Goal: Navigation & Orientation: Find specific page/section

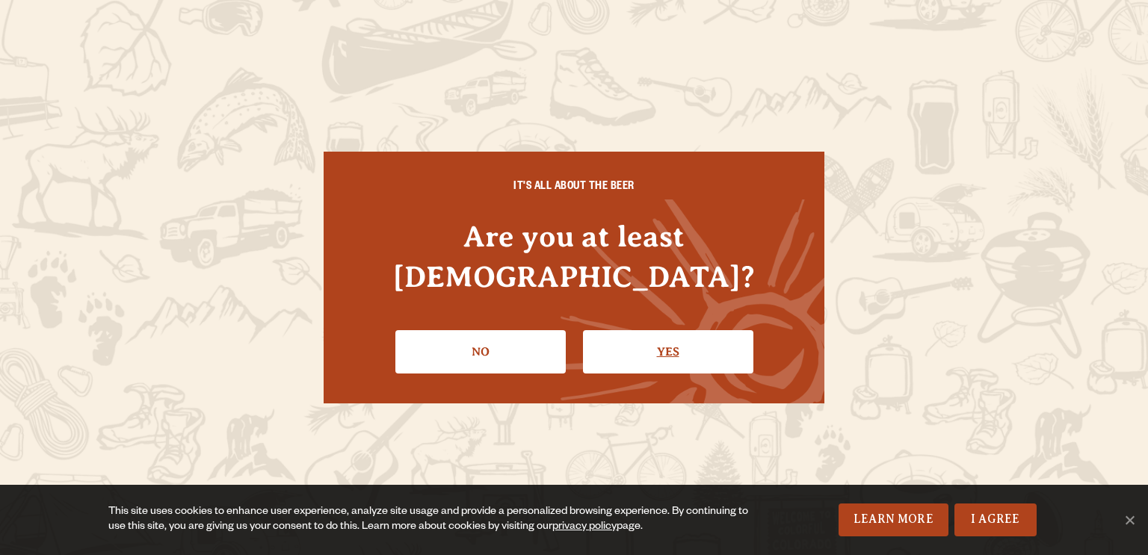
click at [633, 330] on link "Yes" at bounding box center [668, 351] width 170 height 43
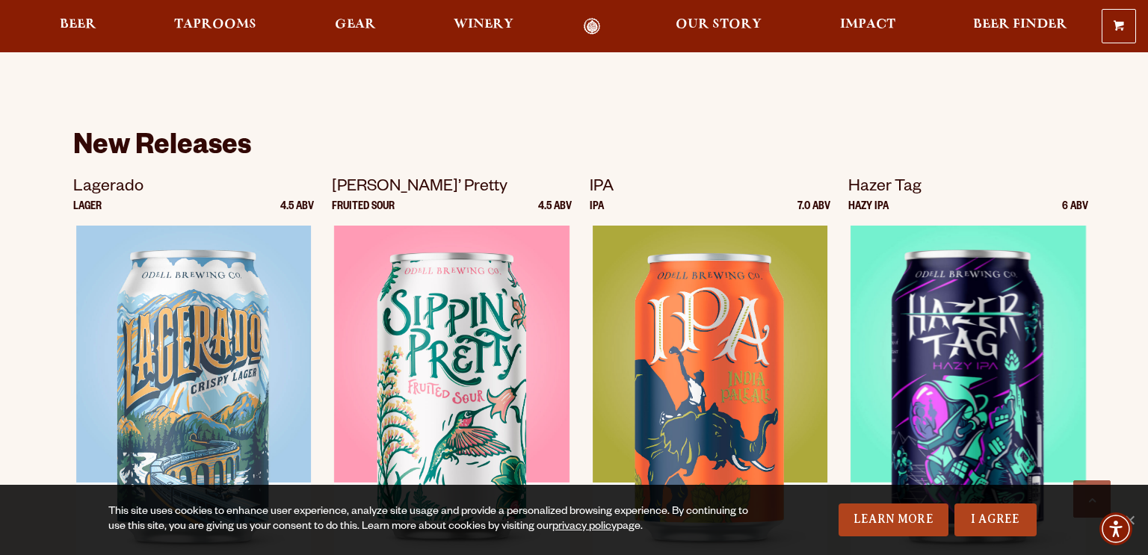
scroll to position [821, 0]
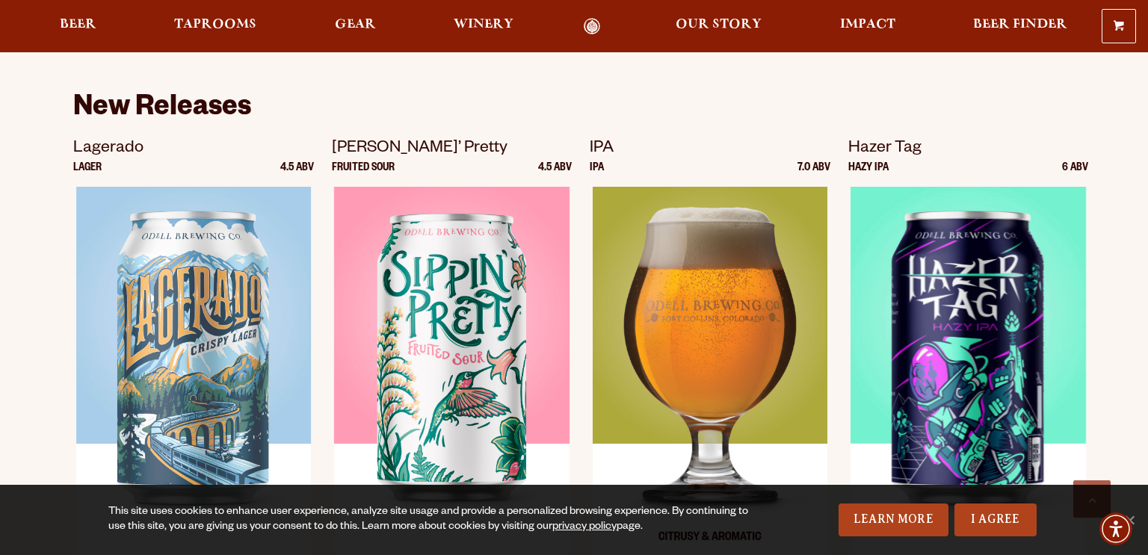
click at [604, 255] on img at bounding box center [710, 374] width 235 height 374
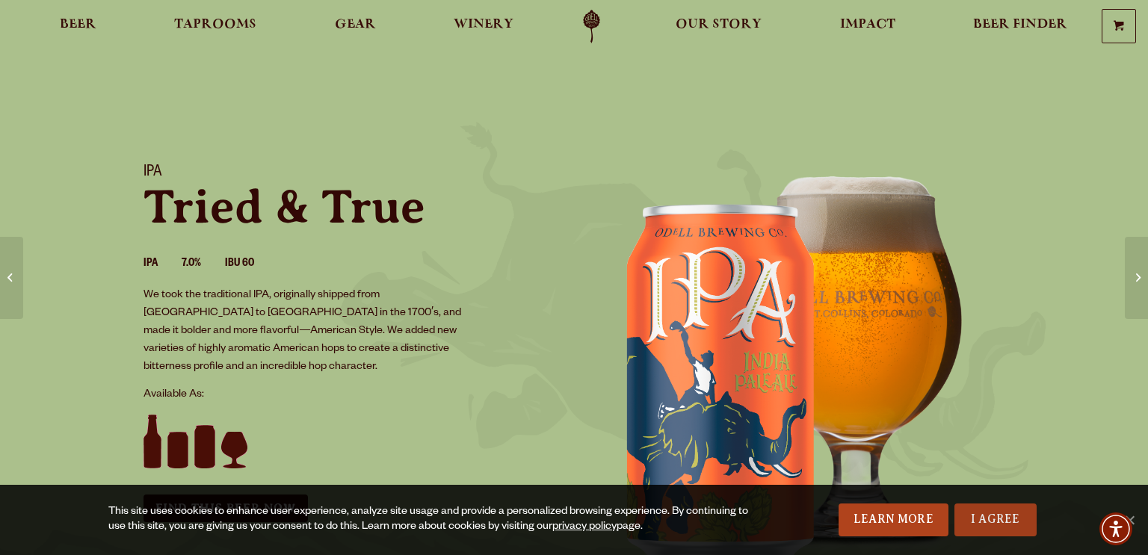
click at [1035, 511] on link "I Agree" at bounding box center [996, 520] width 82 height 33
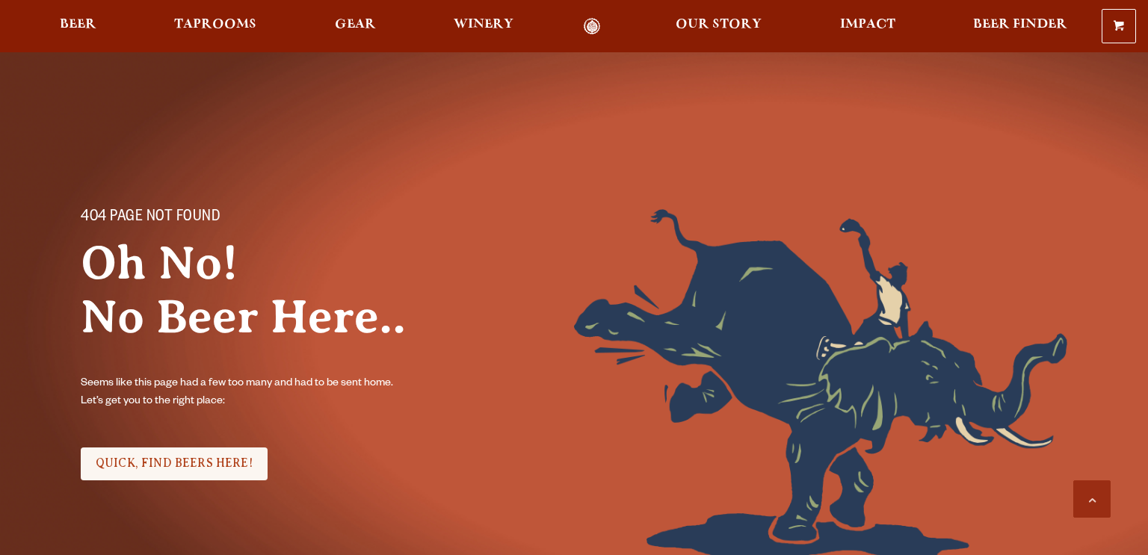
scroll to position [821, 0]
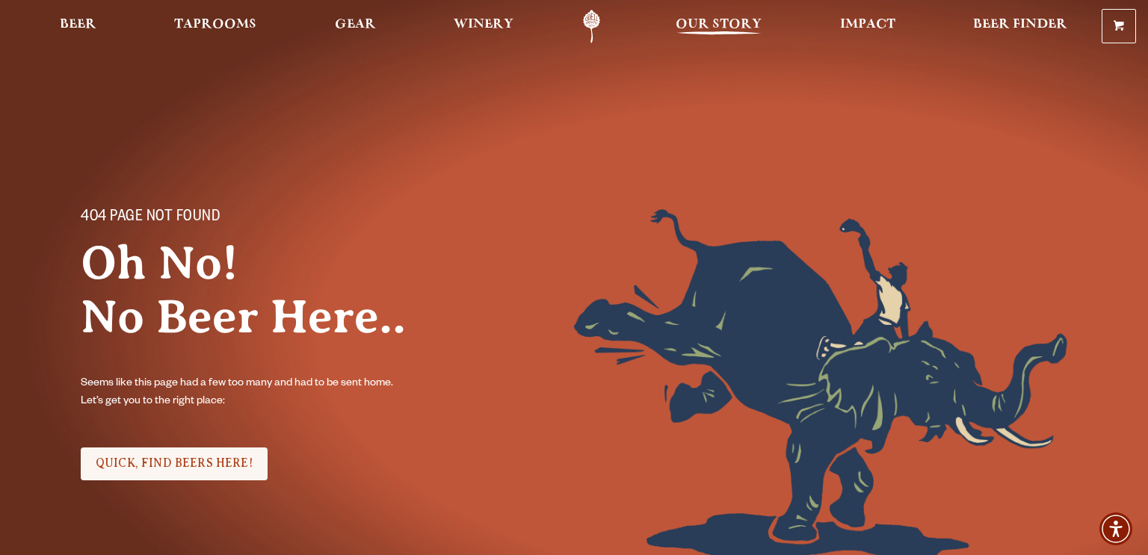
click at [728, 13] on link "Our Story" at bounding box center [718, 27] width 105 height 34
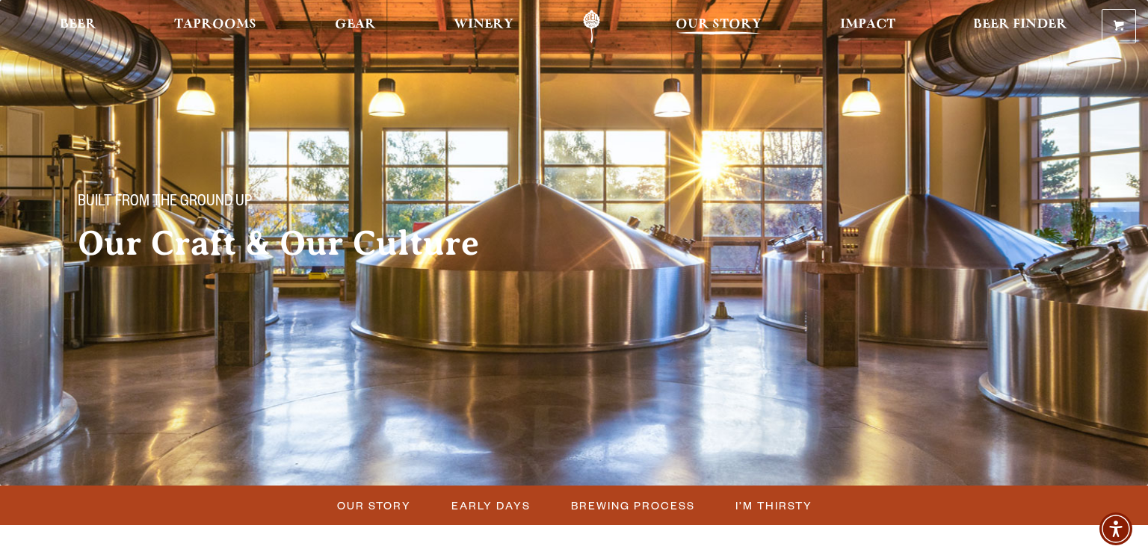
click at [726, 21] on span "Our Story" at bounding box center [719, 25] width 86 height 12
click at [217, 28] on span "Taprooms" at bounding box center [215, 25] width 82 height 12
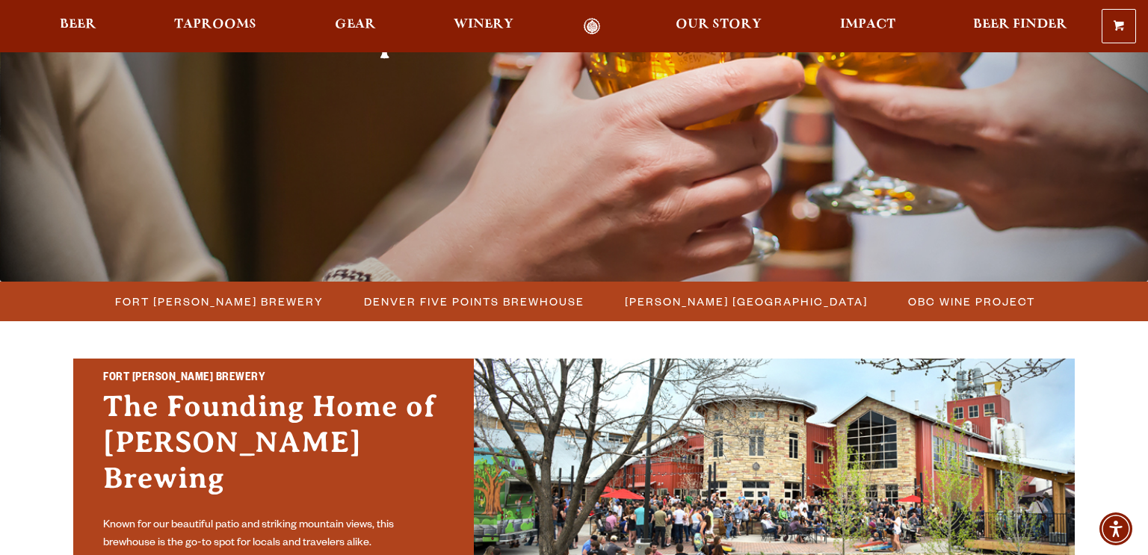
scroll to position [208, 0]
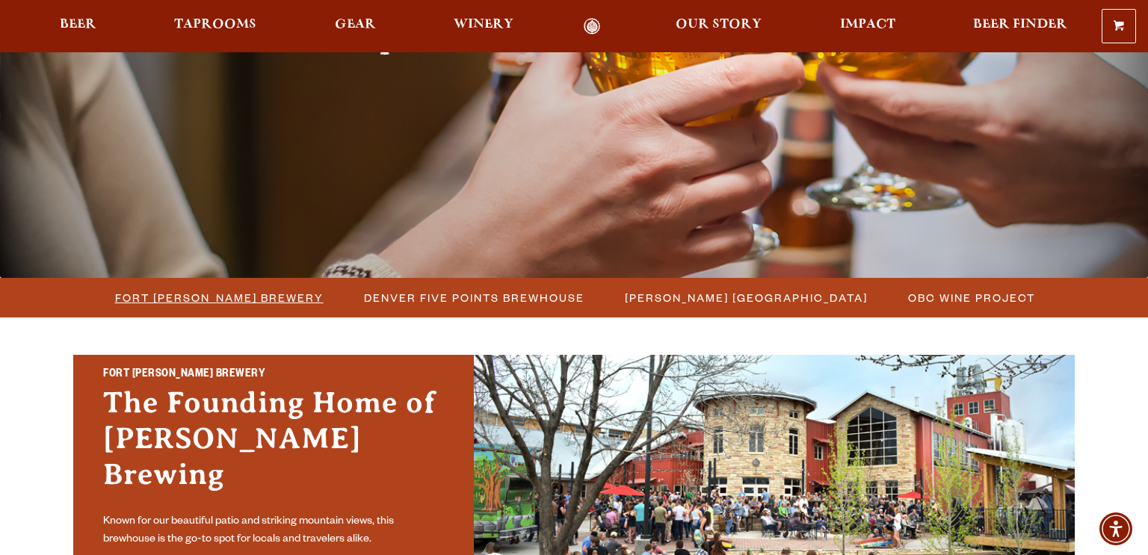
click at [246, 306] on span "Fort [PERSON_NAME] Brewery" at bounding box center [219, 298] width 209 height 22
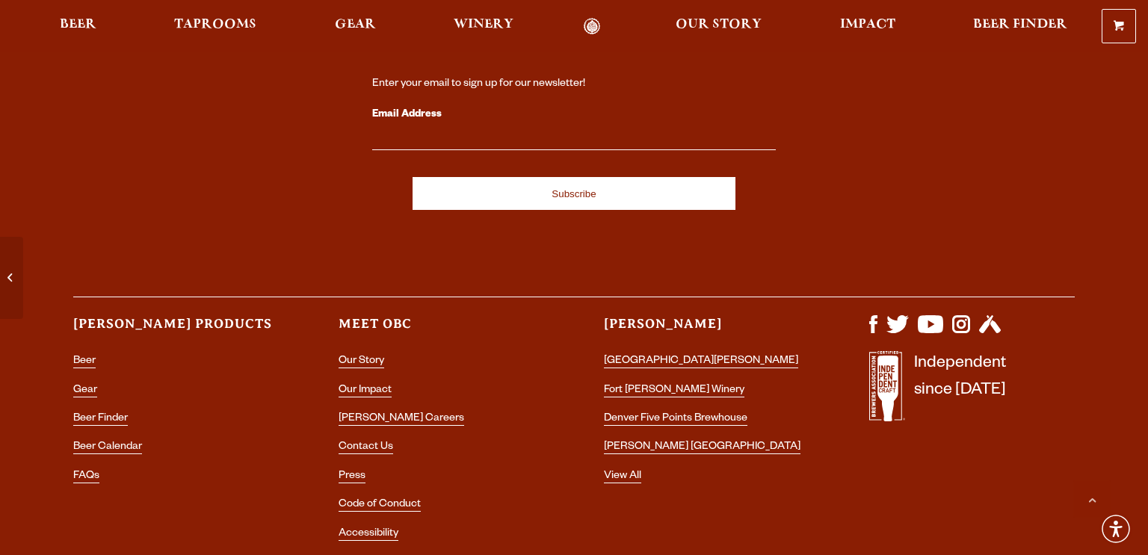
scroll to position [6417, 0]
